Goal: Task Accomplishment & Management: Use online tool/utility

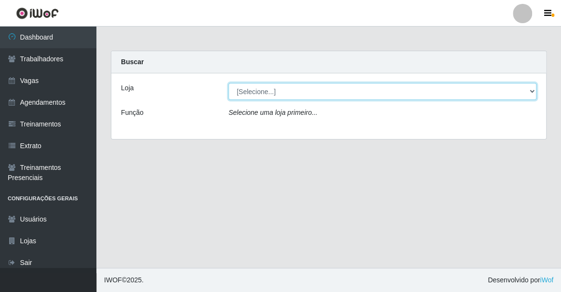
click at [419, 98] on select "[Selecione...] Famiglia Muccini - Ristorante [PERSON_NAME]" at bounding box center [382, 91] width 308 height 17
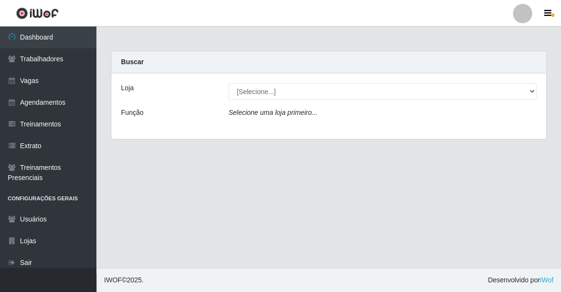
click at [417, 135] on div "Loja [Selecione...] Famiglia Muccini - Ristorante [PERSON_NAME] Função Selecion…" at bounding box center [328, 106] width 435 height 66
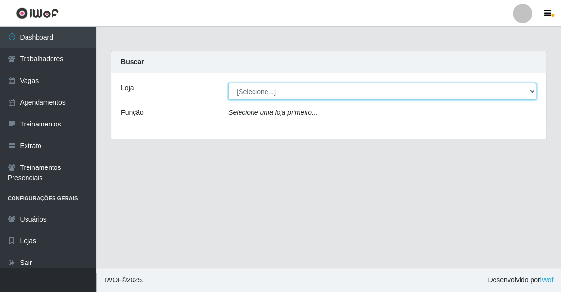
click at [400, 96] on select "[Selecione...] Famiglia Muccini - Ristorante [PERSON_NAME]" at bounding box center [382, 91] width 308 height 17
select select "267"
click at [228, 83] on select "[Selecione...] Famiglia Muccini - Ristorante [PERSON_NAME]" at bounding box center [382, 91] width 308 height 17
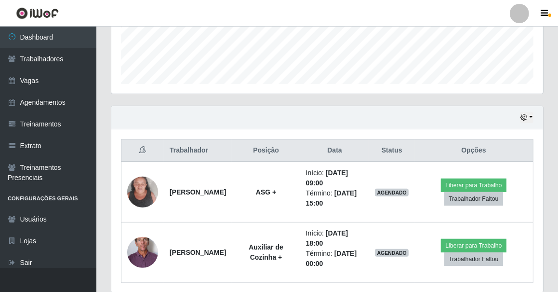
scroll to position [200, 432]
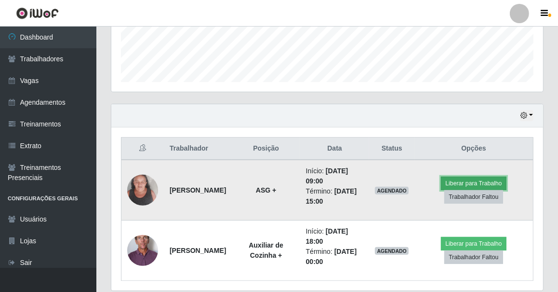
click at [465, 180] on button "Liberar para Trabalho" at bounding box center [473, 182] width 65 height 13
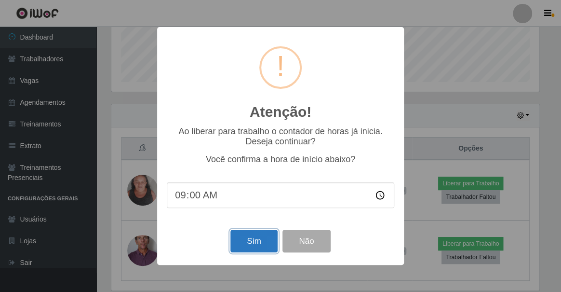
click at [263, 252] on button "Sim" at bounding box center [253, 240] width 47 height 23
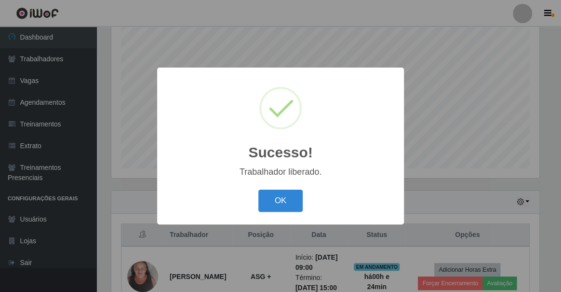
click at [258, 189] on button "OK" at bounding box center [280, 200] width 45 height 23
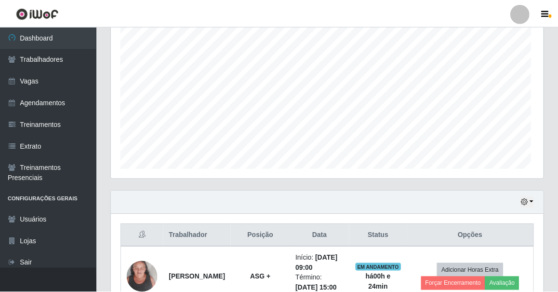
scroll to position [200, 432]
